Goal: Transaction & Acquisition: Book appointment/travel/reservation

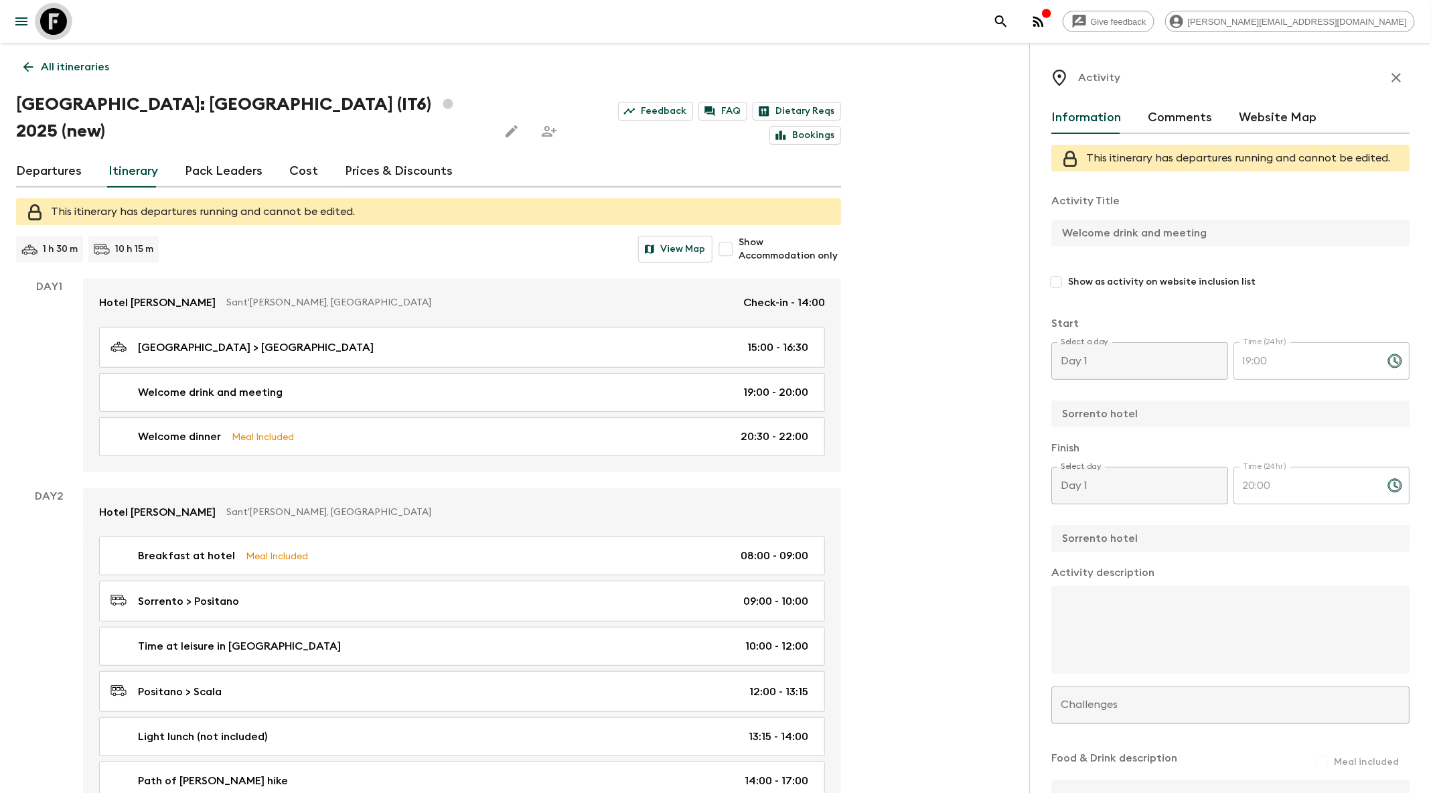
drag, startPoint x: 67, startPoint y: 23, endPoint x: 1043, endPoint y: 205, distance: 992.3
click at [67, 23] on link at bounding box center [53, 21] width 37 height 37
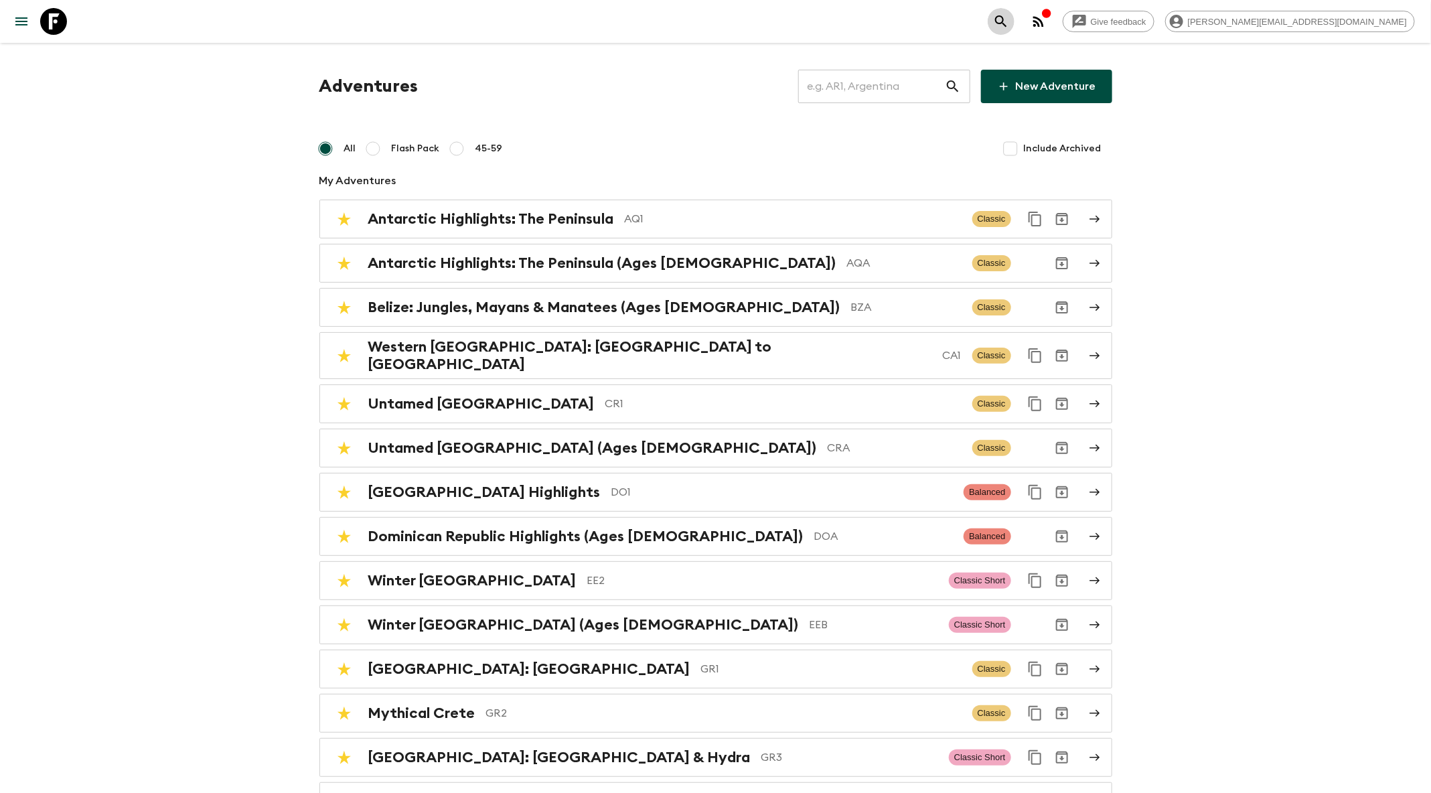
click at [1006, 23] on icon "search adventures" at bounding box center [1000, 20] width 11 height 11
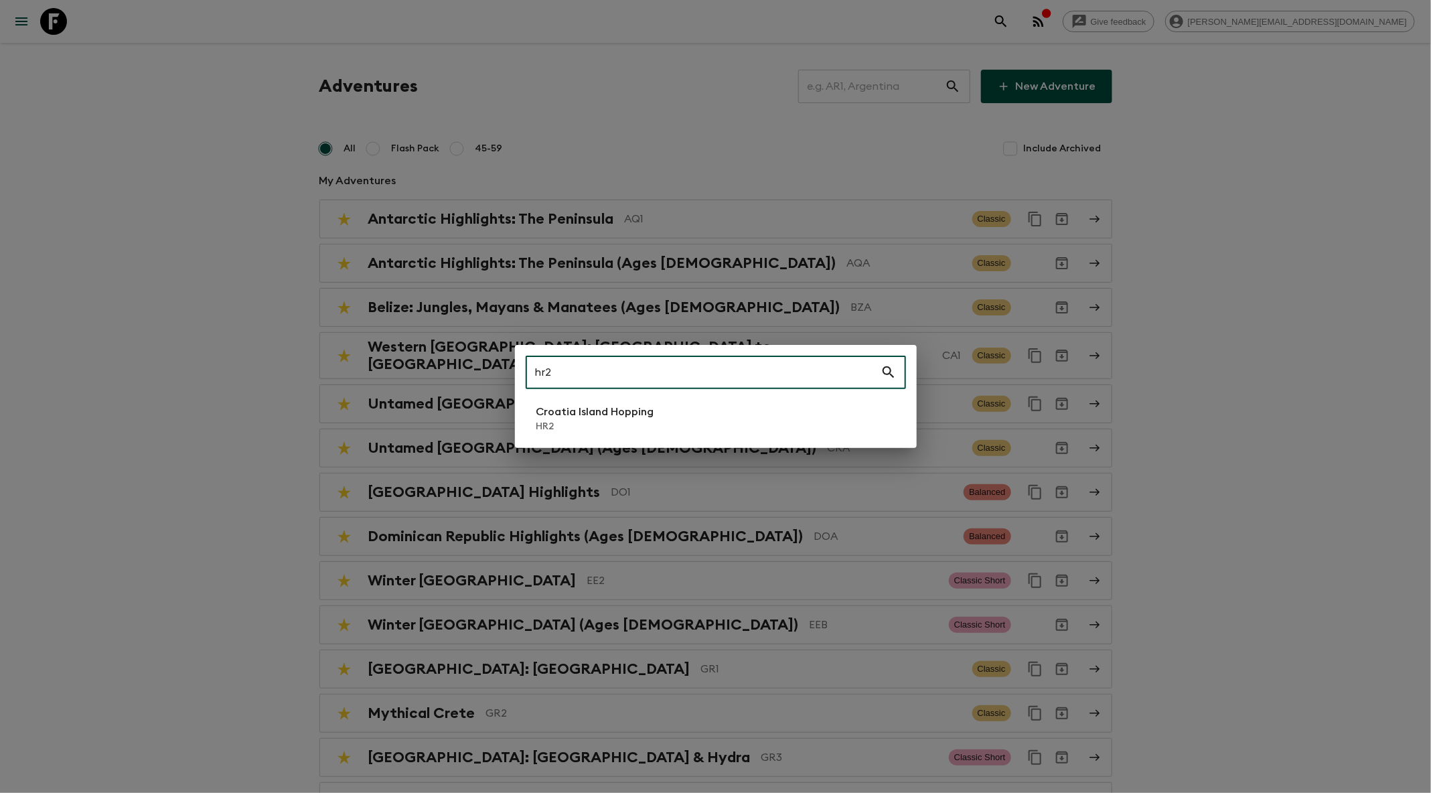
type input "hr2"
click at [719, 427] on li "Croatia Island Hopping HR2" at bounding box center [716, 418] width 380 height 37
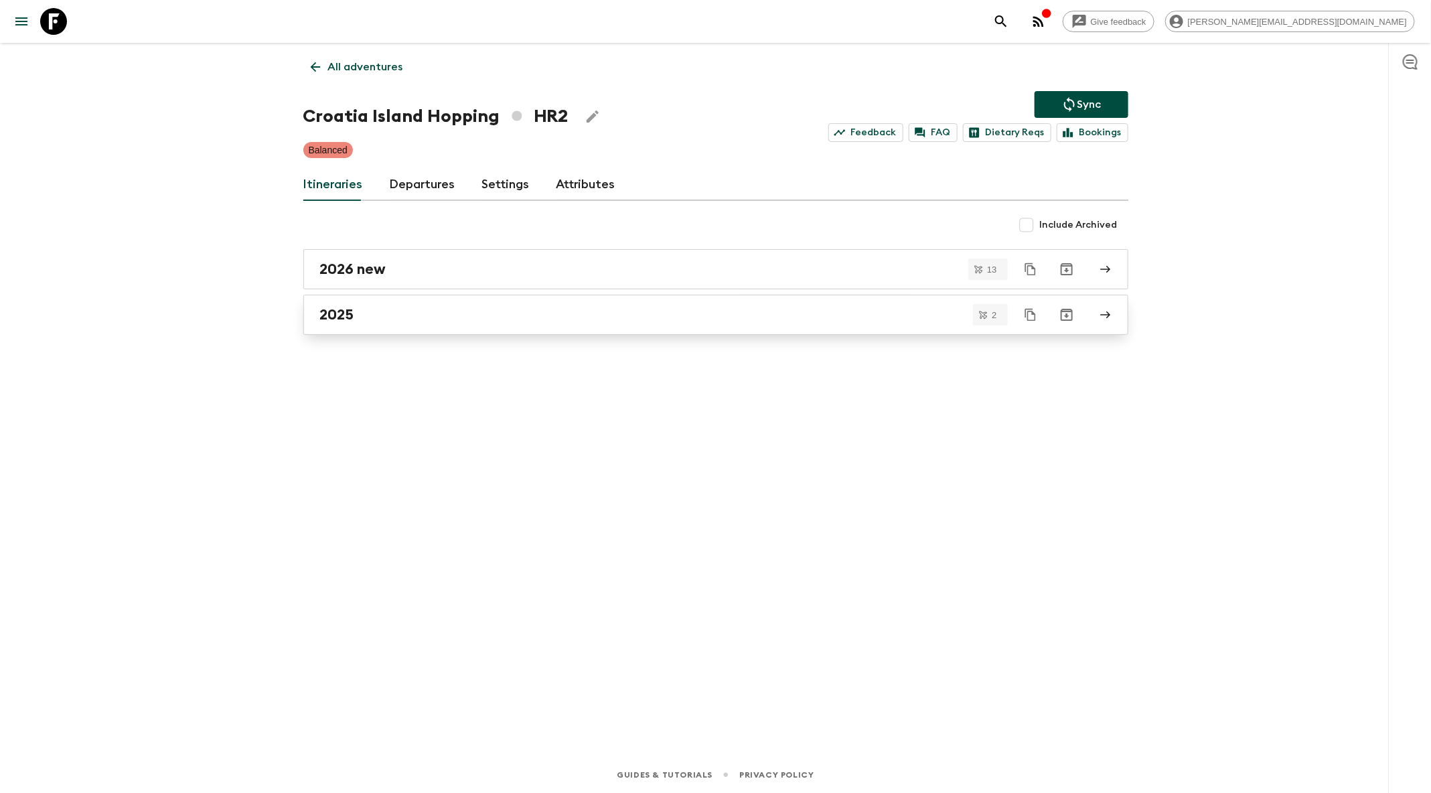
click at [691, 323] on link "2025" at bounding box center [715, 315] width 825 height 40
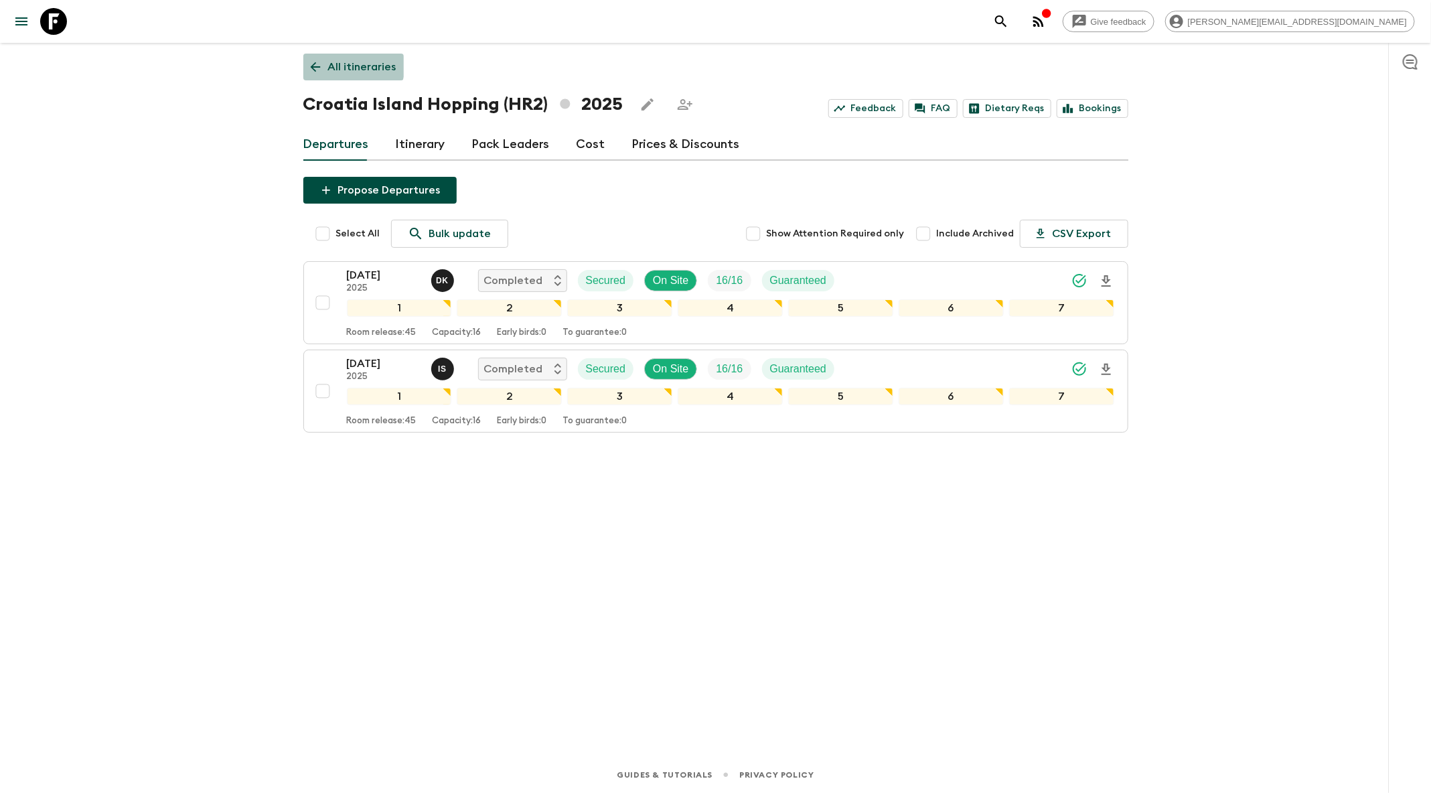
click at [315, 62] on icon at bounding box center [315, 67] width 15 height 15
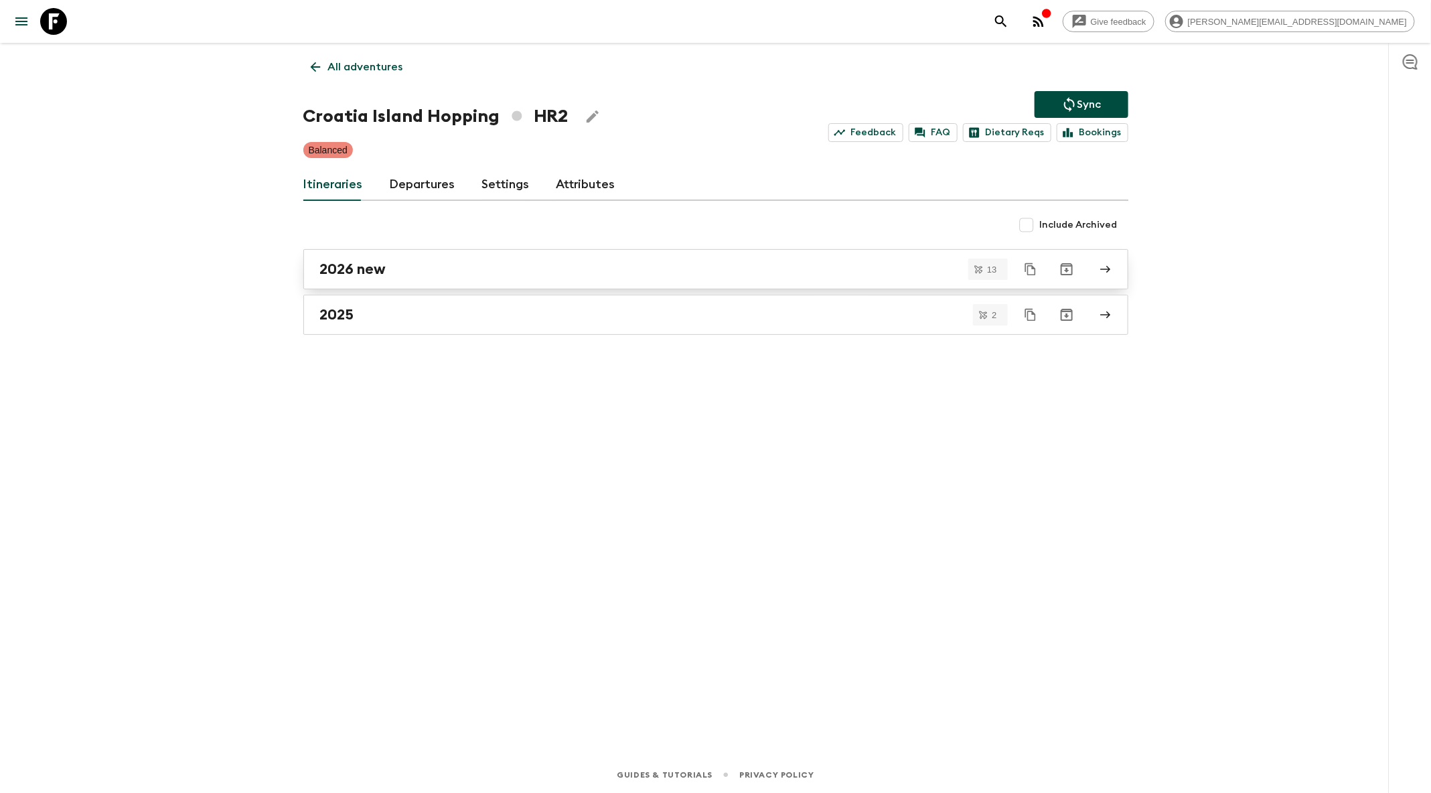
click at [518, 273] on div "2026 new" at bounding box center [703, 268] width 766 height 17
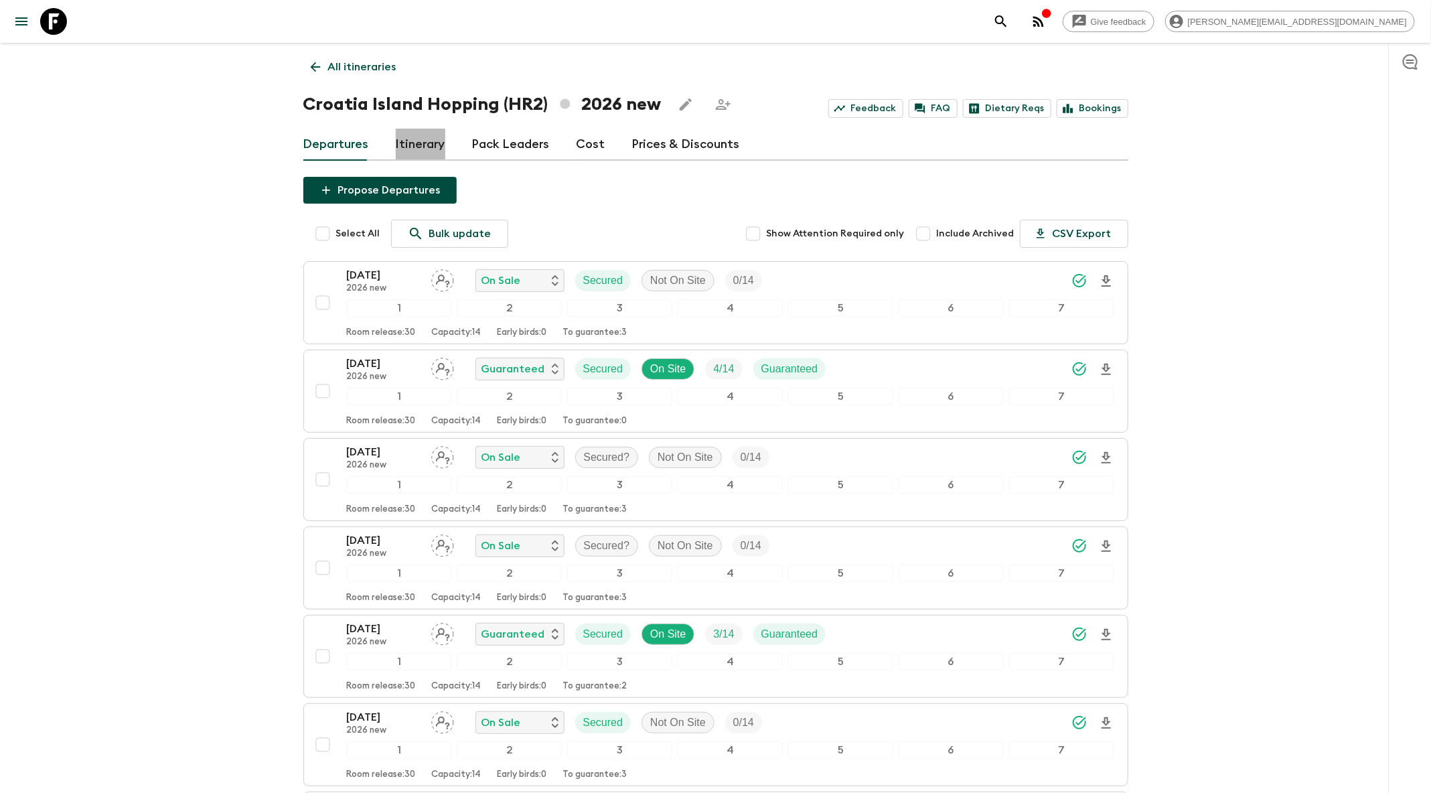
click at [405, 144] on link "Itinerary" at bounding box center [421, 145] width 50 height 32
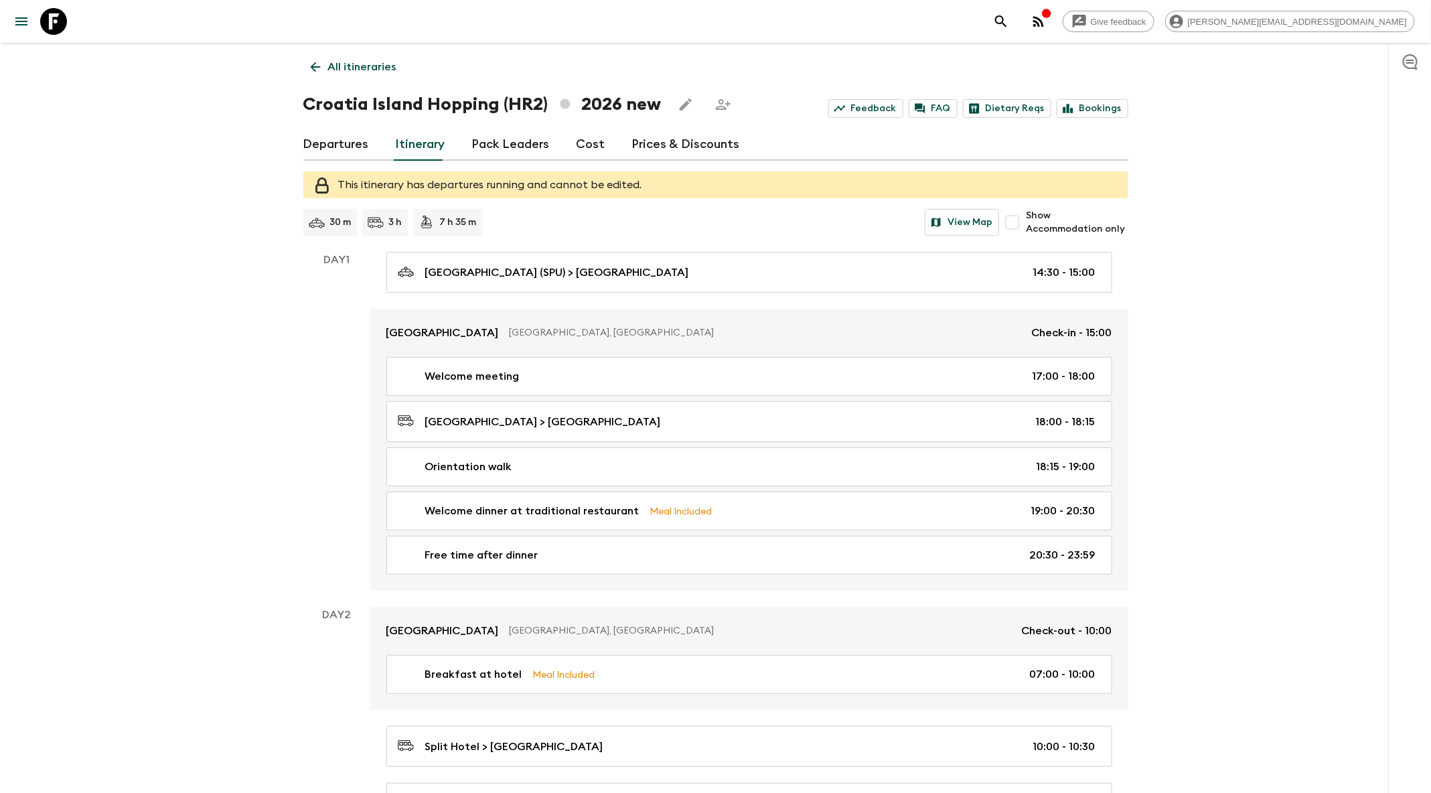
click at [311, 61] on icon at bounding box center [315, 67] width 15 height 15
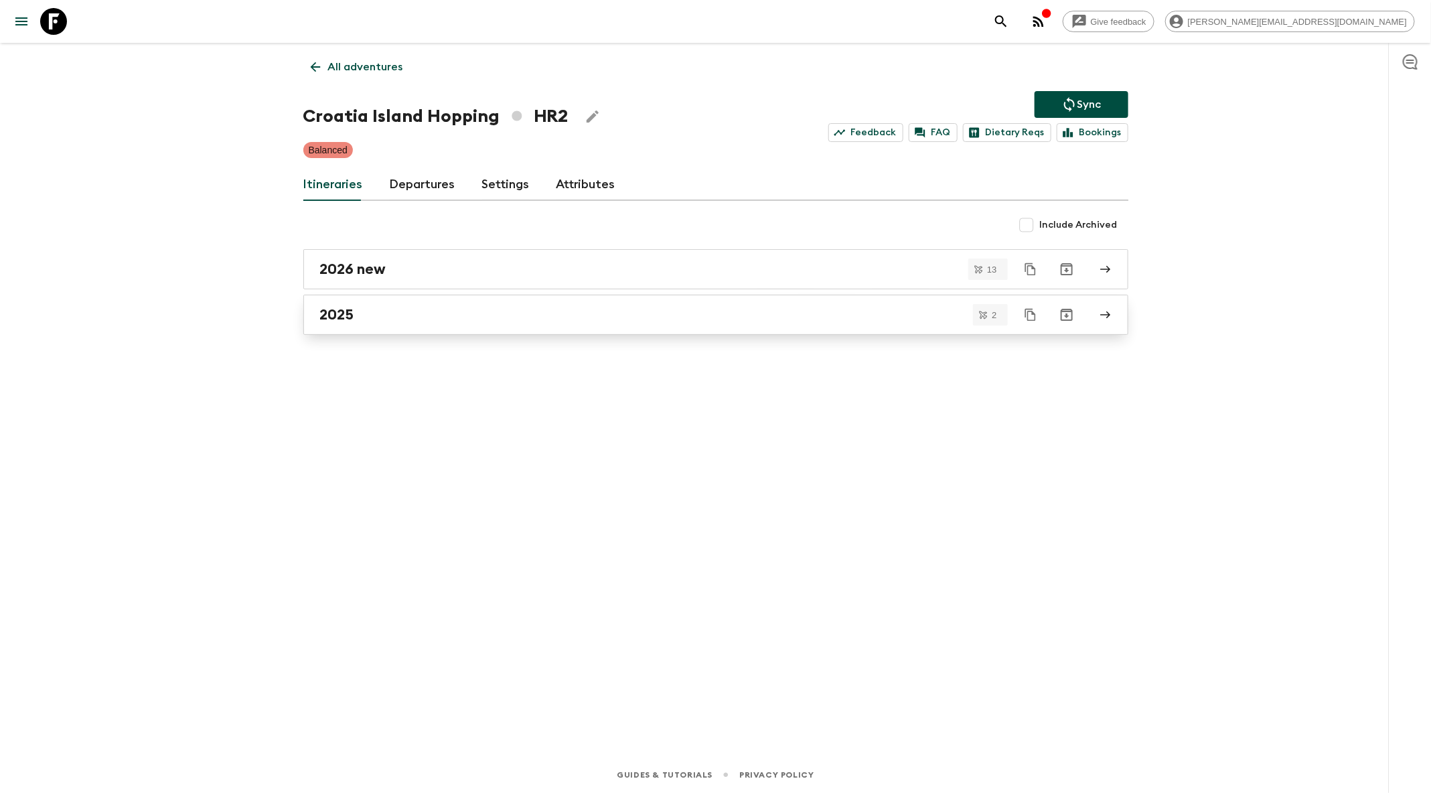
click at [471, 308] on div "2025" at bounding box center [703, 314] width 766 height 17
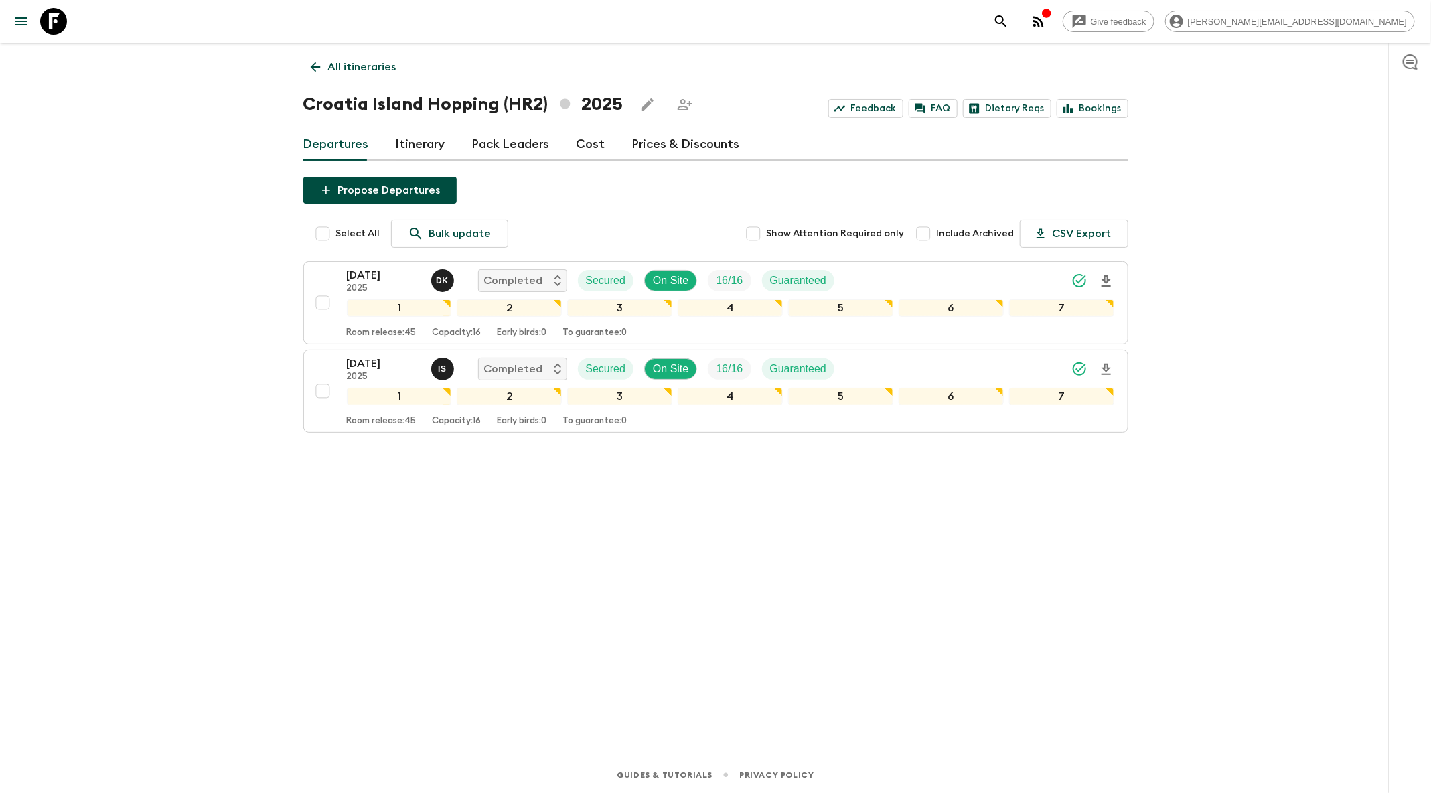
click at [966, 238] on span "Include Archived" at bounding box center [976, 233] width 78 height 13
click at [937, 238] on input "Include Archived" at bounding box center [923, 233] width 27 height 27
checkbox input "true"
